Goal: Information Seeking & Learning: Learn about a topic

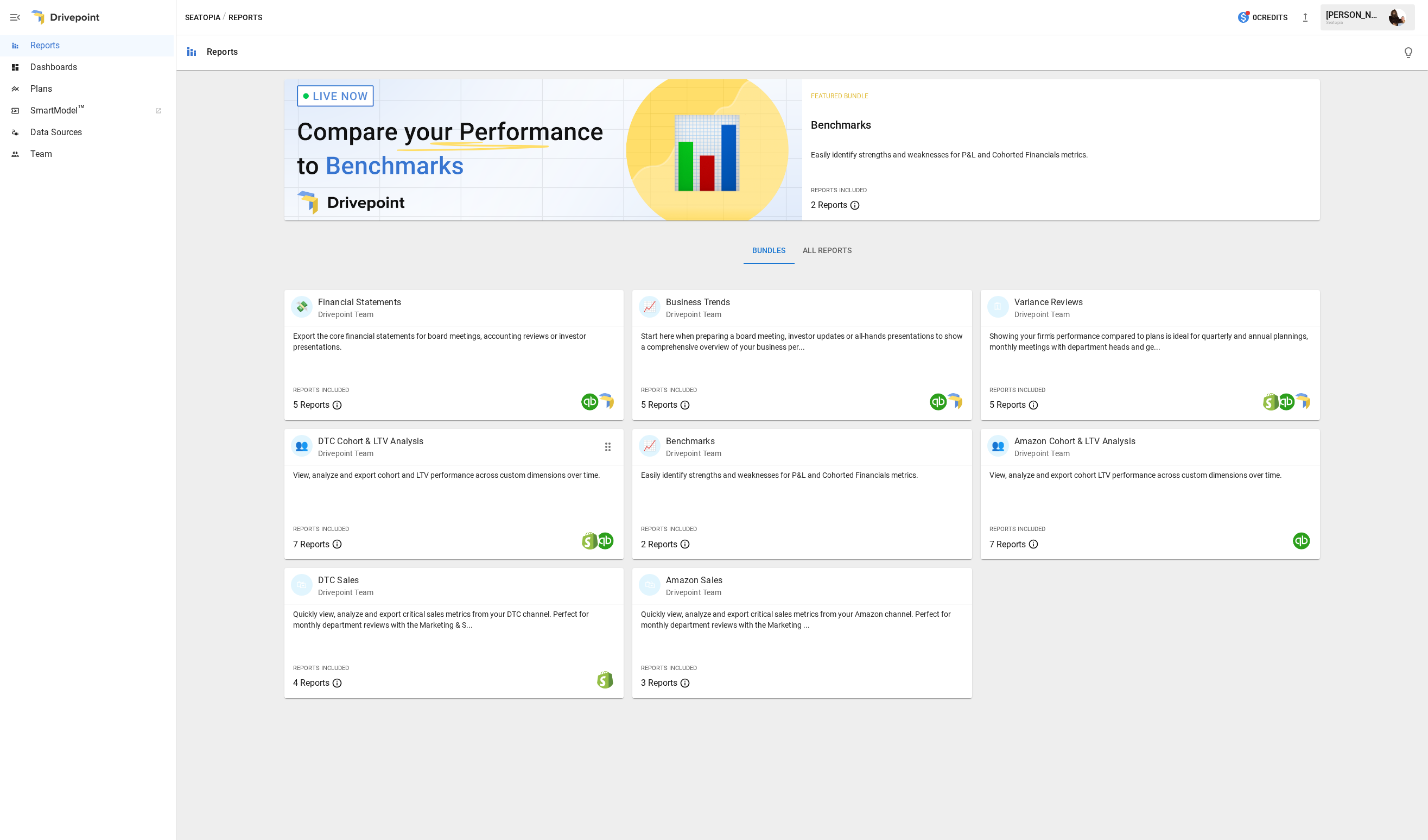
click at [372, 442] on p "DTC Cohort & LTV Analysis" at bounding box center [370, 441] width 106 height 13
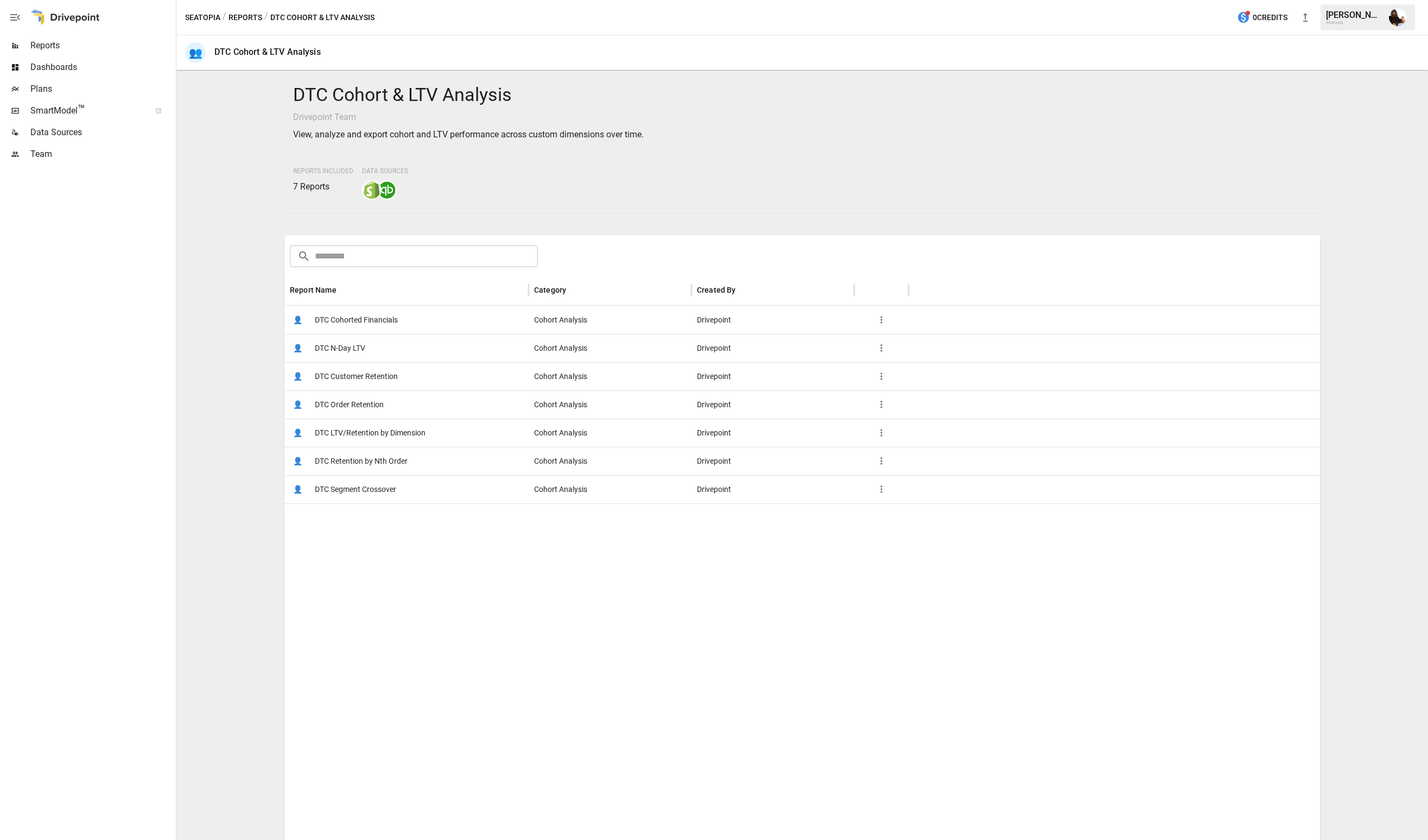
click at [354, 490] on span "DTC Segment Crossover" at bounding box center [356, 489] width 81 height 28
